Goal: Find specific page/section

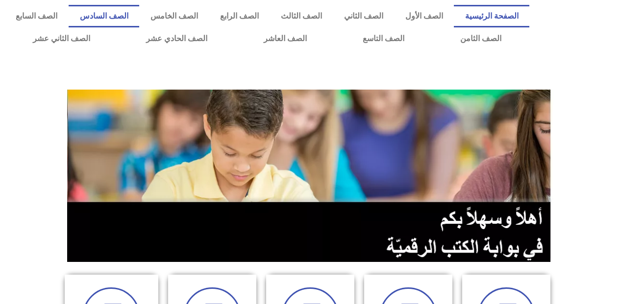
click at [139, 16] on link "الصف السادس" at bounding box center [104, 16] width 71 height 23
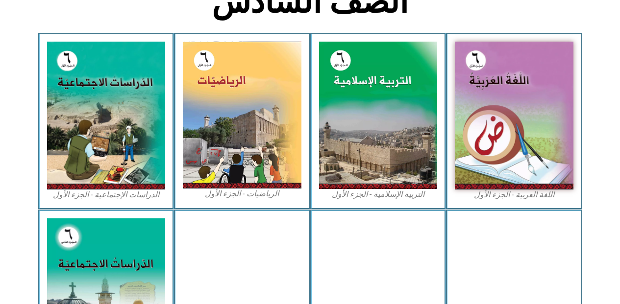
scroll to position [273, 0]
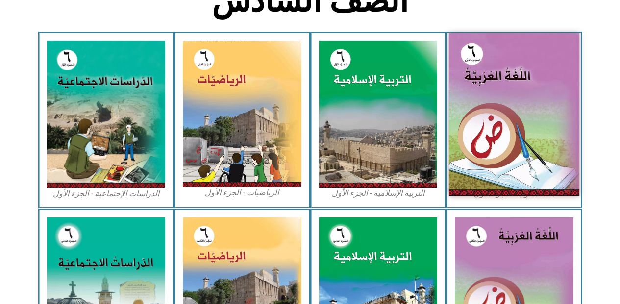
click at [529, 105] on img at bounding box center [514, 114] width 130 height 163
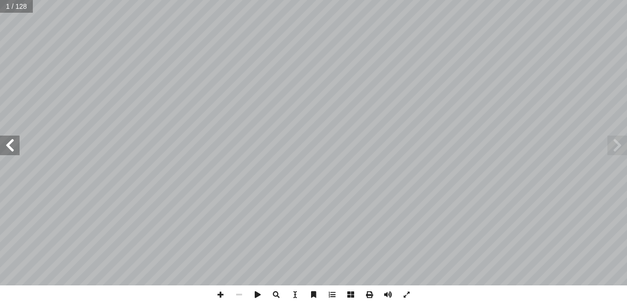
click at [11, 140] on span at bounding box center [10, 146] width 20 height 20
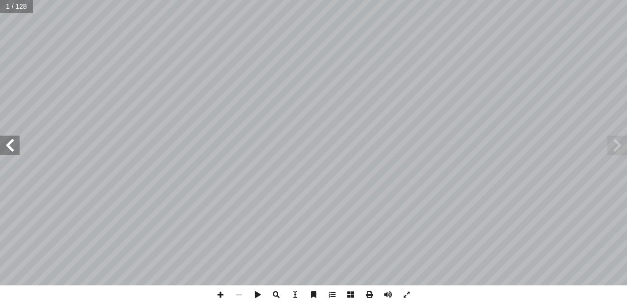
click at [11, 140] on span at bounding box center [10, 146] width 20 height 20
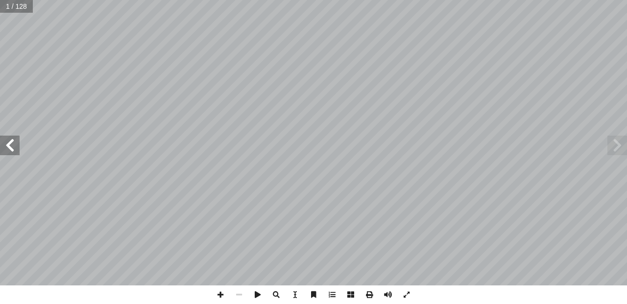
click at [11, 140] on span at bounding box center [10, 146] width 20 height 20
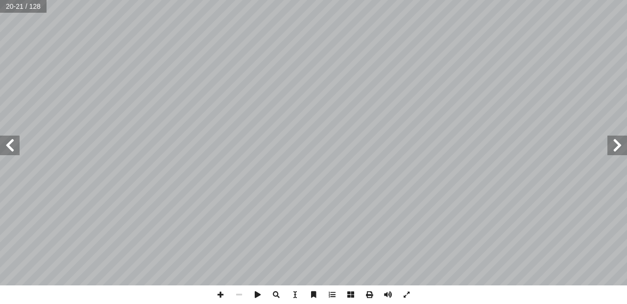
click at [11, 140] on span at bounding box center [10, 146] width 20 height 20
click at [7, 142] on span at bounding box center [10, 146] width 20 height 20
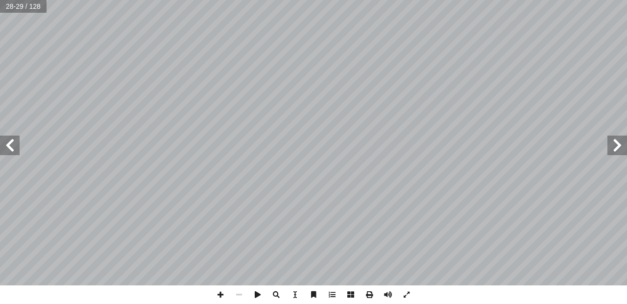
click at [623, 142] on span at bounding box center [618, 146] width 20 height 20
click at [622, 149] on span at bounding box center [618, 146] width 20 height 20
click at [14, 147] on span at bounding box center [10, 146] width 20 height 20
click at [404, 296] on span at bounding box center [406, 295] width 19 height 19
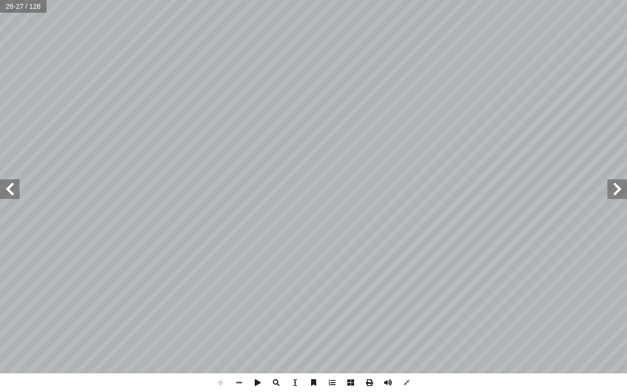
click at [179, 304] on div "٢٢ ُ ثال ِ الم ُ م ْ س � ال ُ ة َّ رابي ْ ع ِ إ ال� ُ ه ُ ت َ حال ُ ة َّ لي ْ ص…" at bounding box center [313, 196] width 627 height 392
drag, startPoint x: 57, startPoint y: 392, endPoint x: 13, endPoint y: 390, distance: 44.1
drag, startPoint x: 13, startPoint y: 390, endPoint x: 4, endPoint y: 392, distance: 8.5
click at [4, 304] on div "٢٢ ُ ثال ِ الم ُ م ْ س � ال ُ ة َّ رابي ْ ع ِ إ ال� ُ ه ُ ت َ حال ُ ة َّ لي ْ ص…" at bounding box center [313, 196] width 627 height 392
